Goal: Transaction & Acquisition: Obtain resource

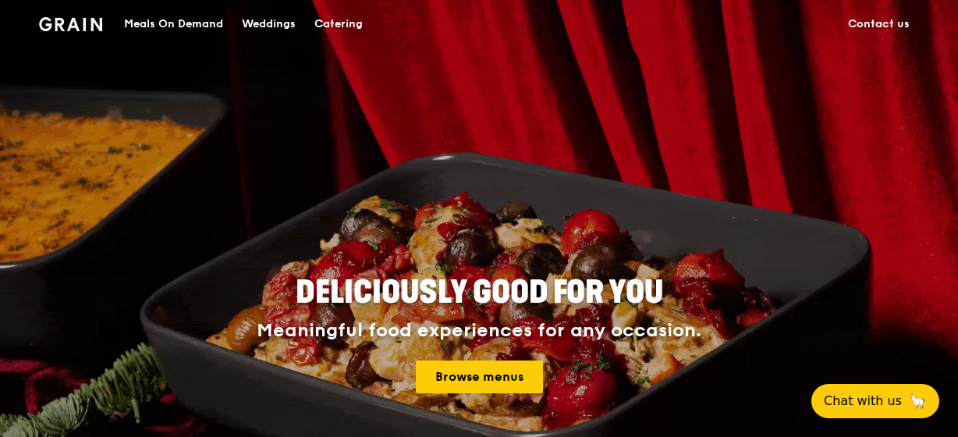
click at [351, 28] on div "Catering" at bounding box center [338, 24] width 48 height 47
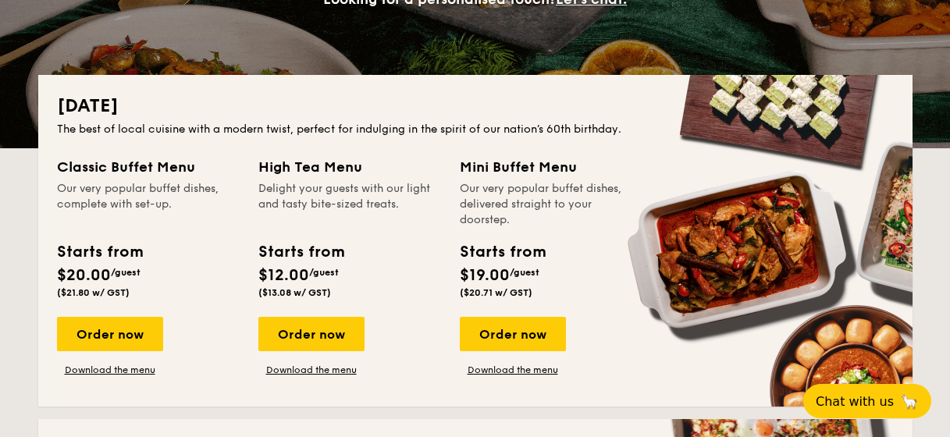
scroll to position [312, 0]
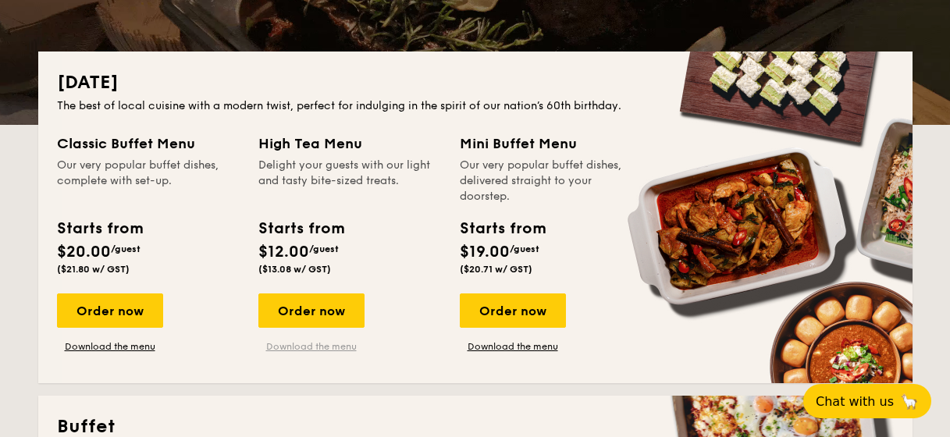
click at [334, 345] on link "Download the menu" at bounding box center [311, 346] width 106 height 12
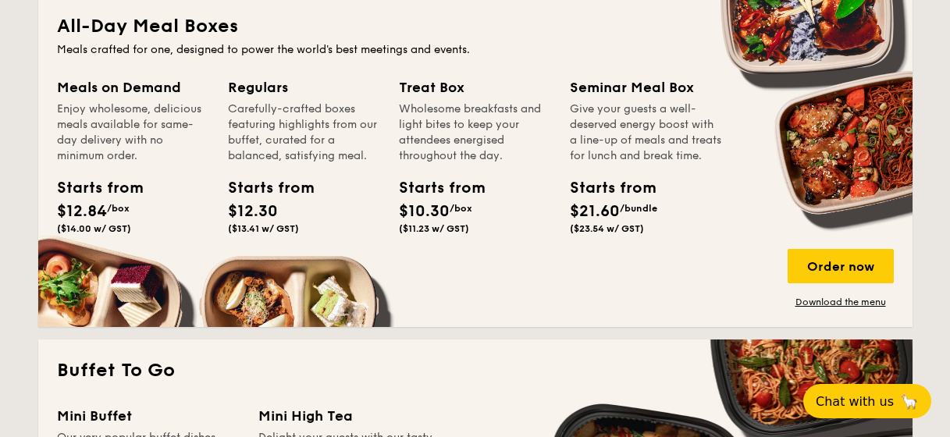
scroll to position [1092, 0]
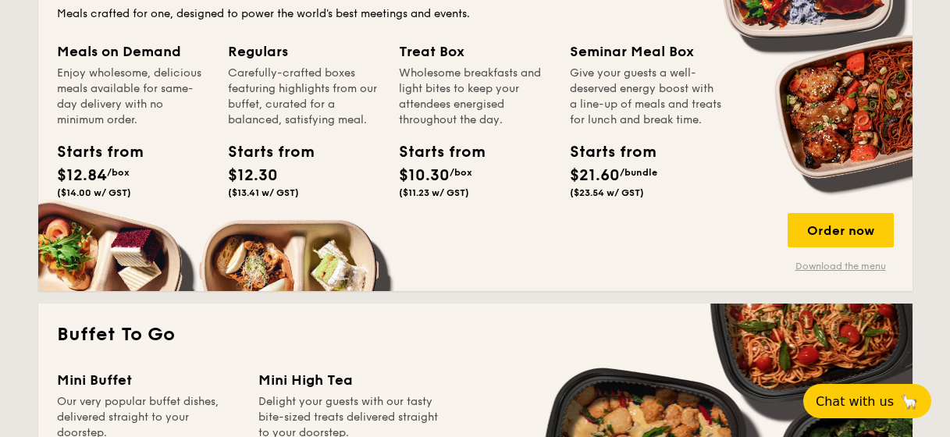
click at [850, 268] on link "Download the menu" at bounding box center [840, 266] width 106 height 12
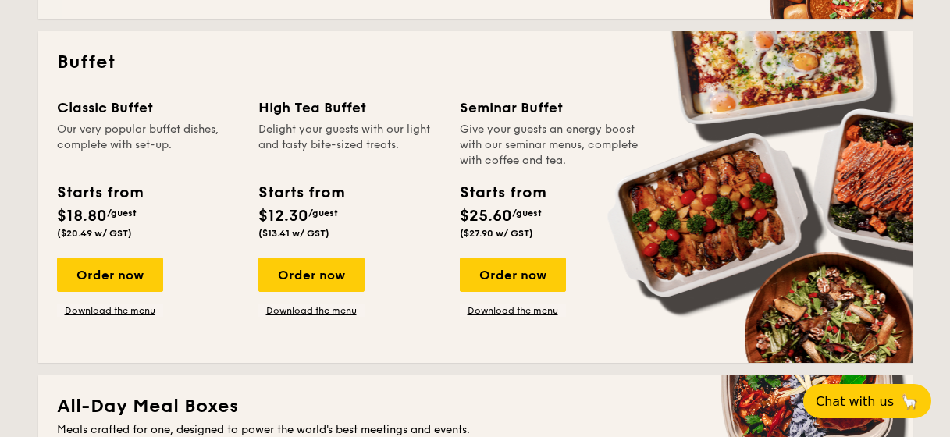
scroll to position [702, 0]
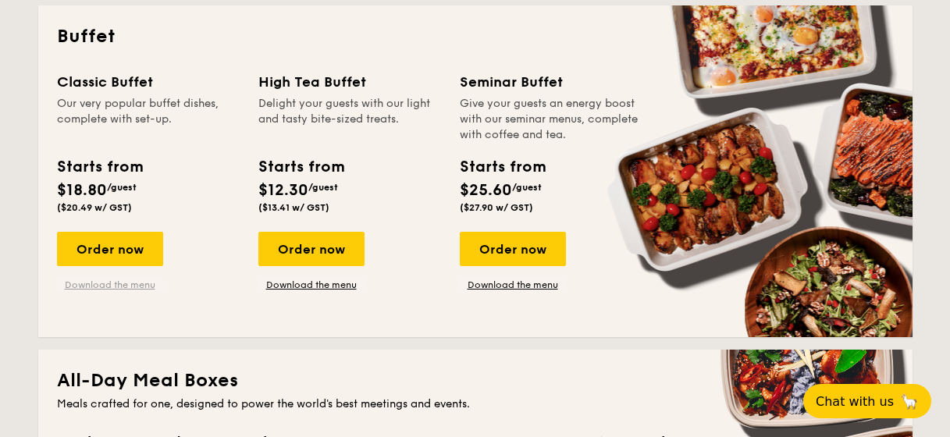
click at [136, 284] on link "Download the menu" at bounding box center [110, 285] width 106 height 12
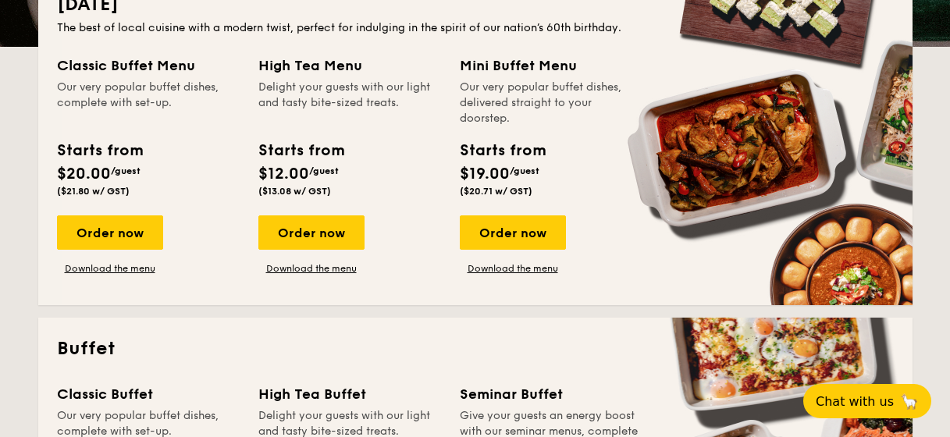
scroll to position [0, 0]
